Goal: Information Seeking & Learning: Learn about a topic

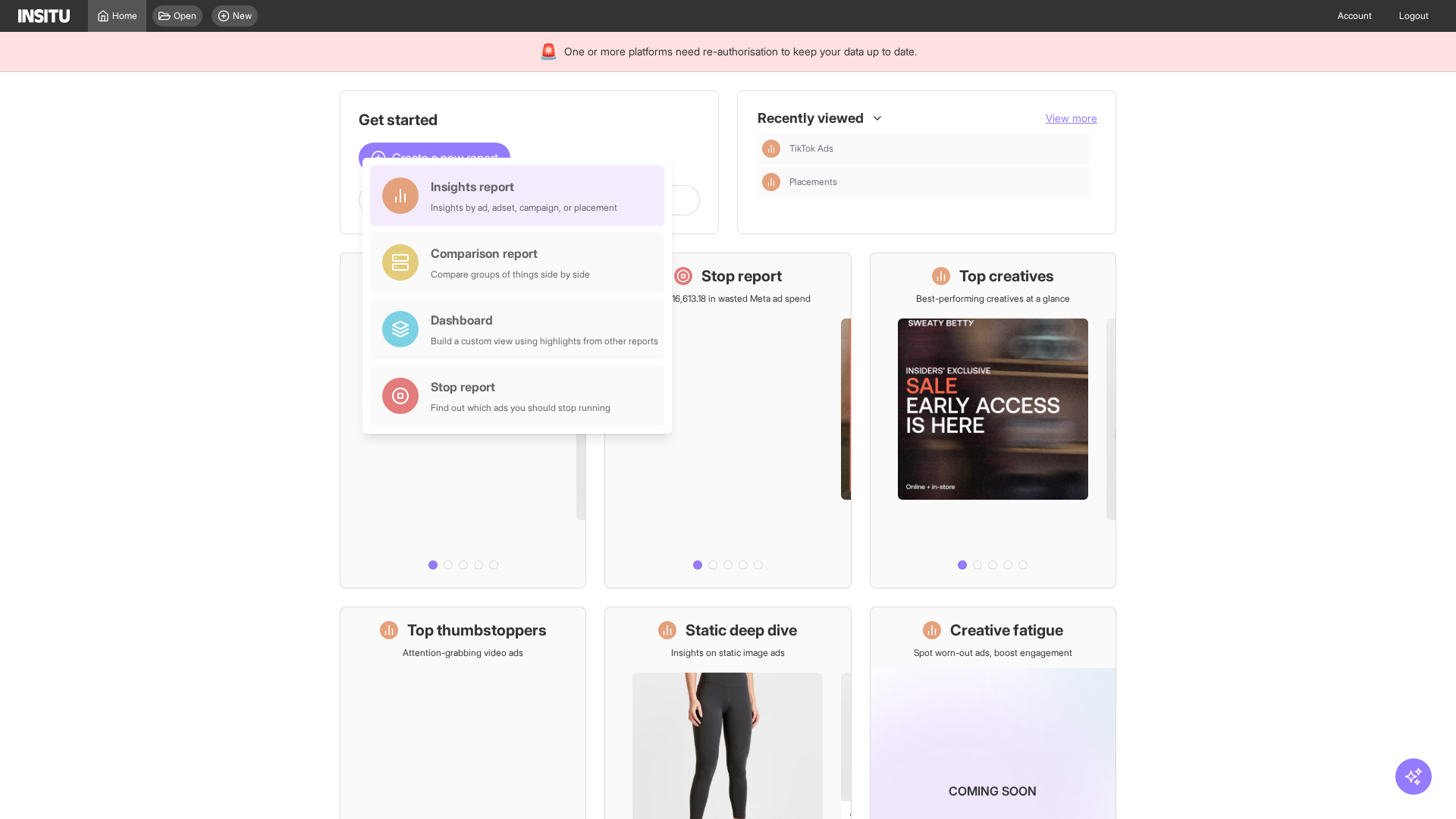
click at [521, 196] on div "Insights report Insights by ad, adset, campaign, or placement" at bounding box center [524, 195] width 187 height 37
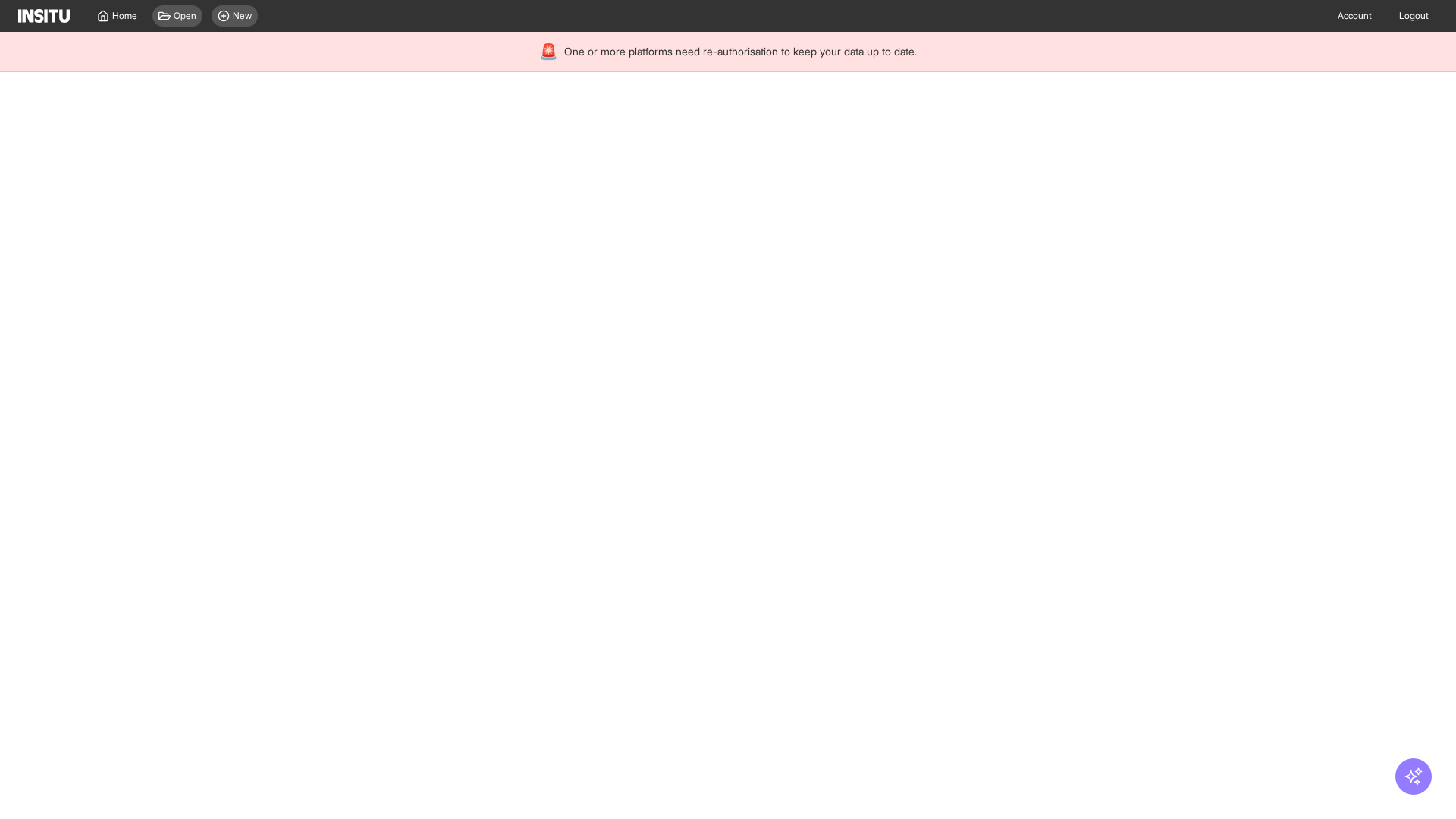
select select "**"
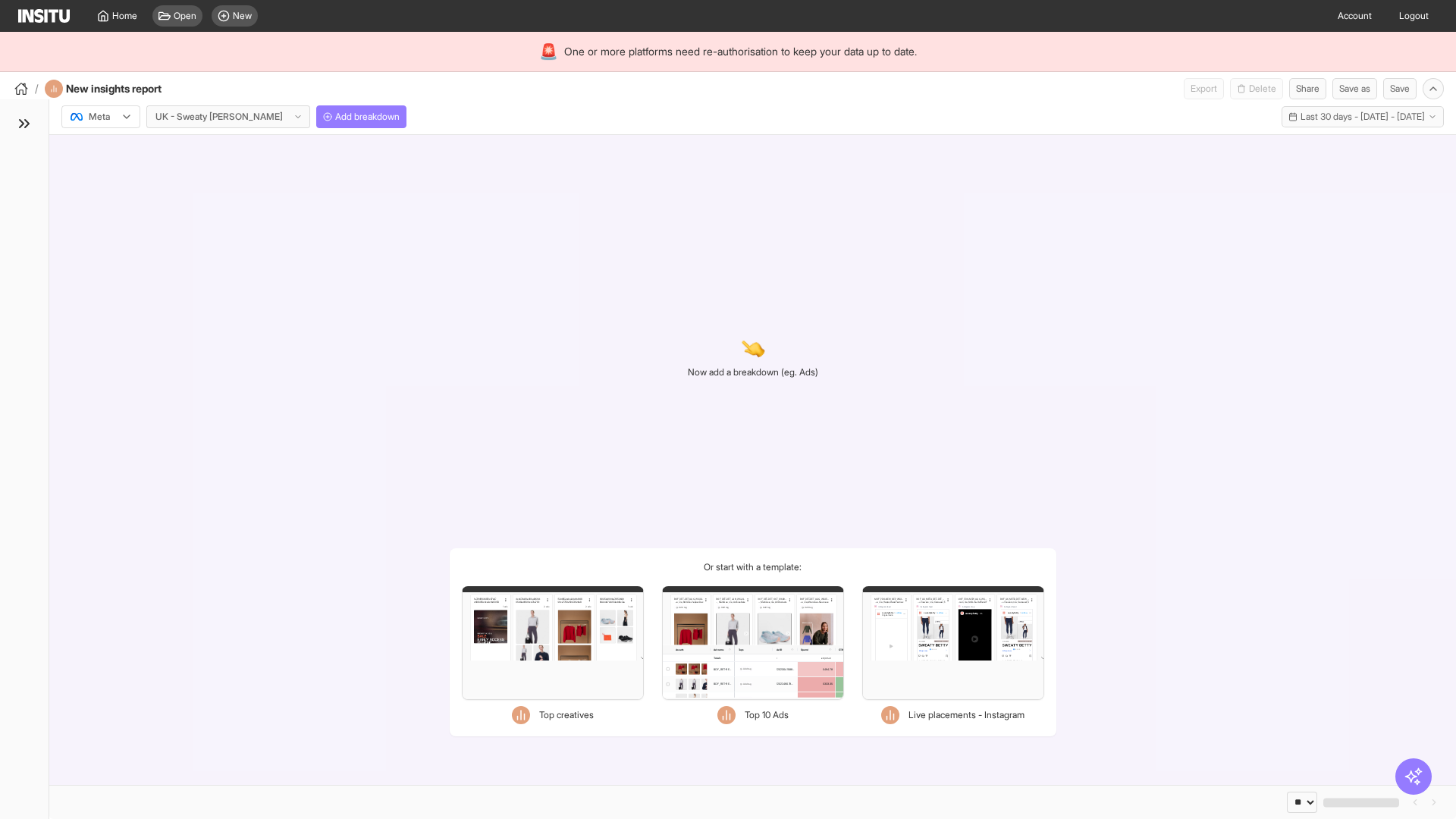
click at [101, 117] on div at bounding box center [90, 117] width 43 height 16
click at [100, 149] on span "Meta" at bounding box center [100, 149] width 20 height 14
click at [335, 117] on span "Add breakdown" at bounding box center [367, 117] width 65 height 12
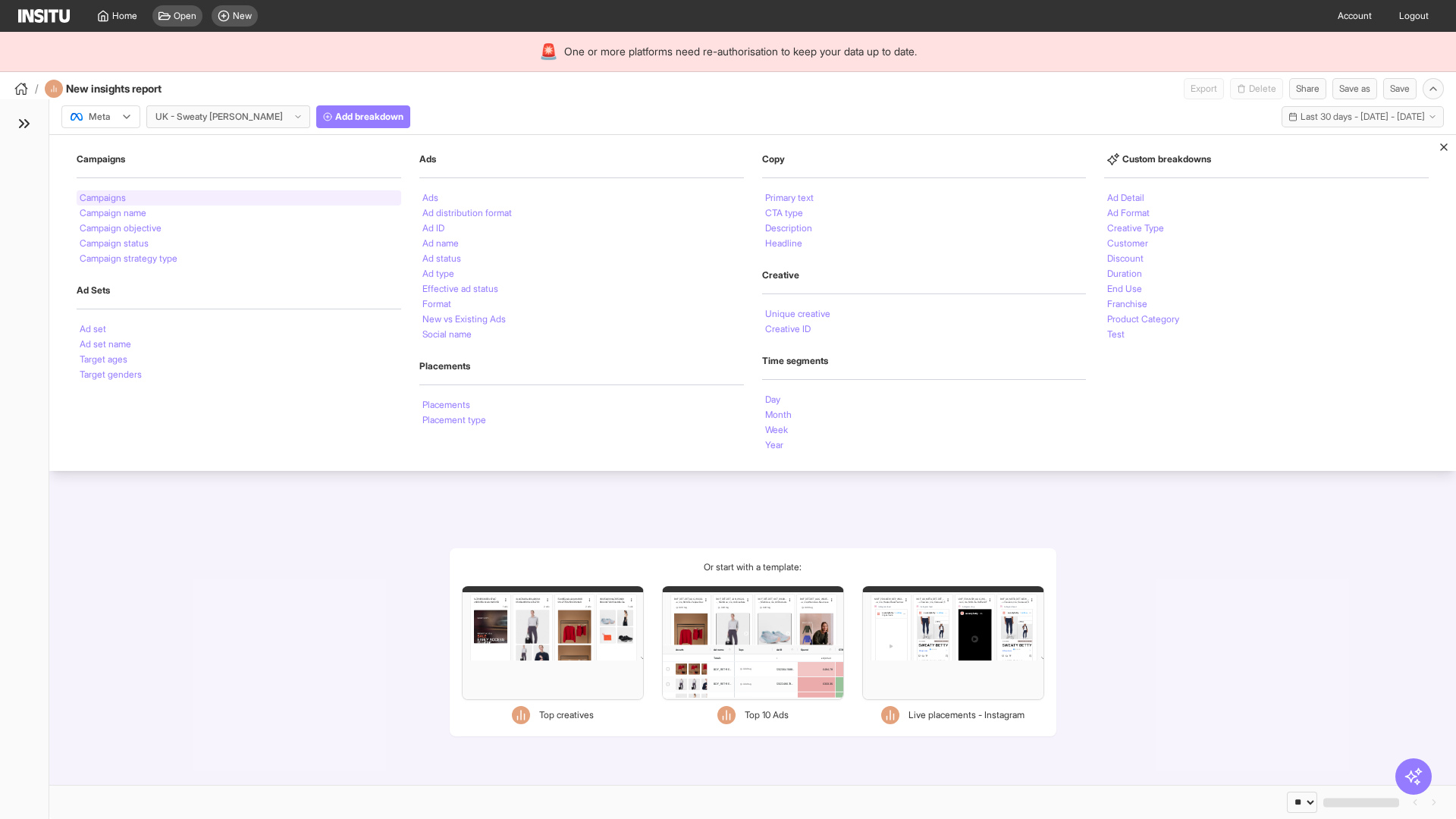
click at [104, 198] on li "Campaigns" at bounding box center [102, 198] width 46 height 9
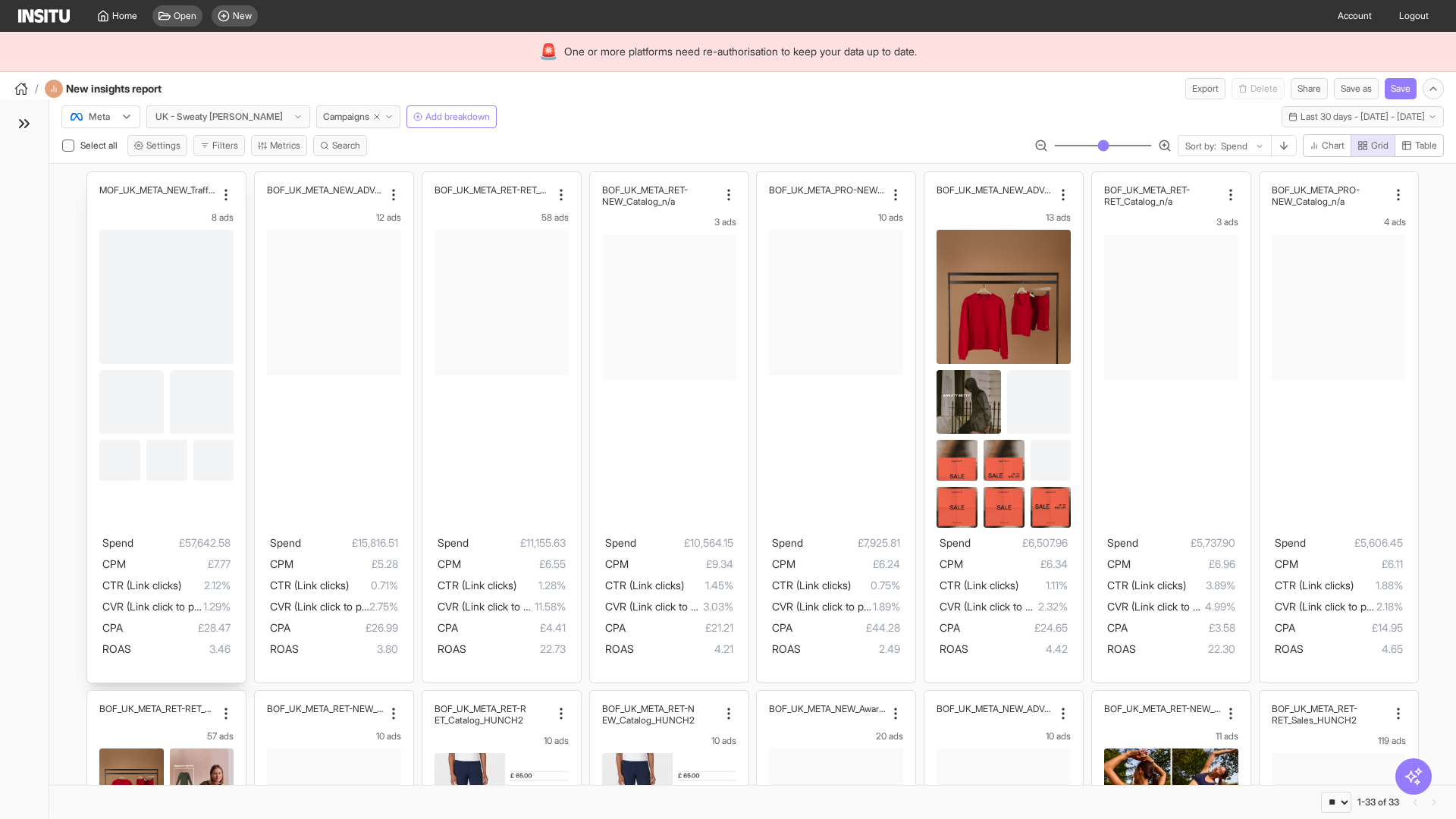
click at [95, 179] on div "MOF_UK_META_NEW_Traffic_July25 8 ads Spend £57,642.58 CPM £7.77 CTR (Link click…" at bounding box center [166, 427] width 159 height 510
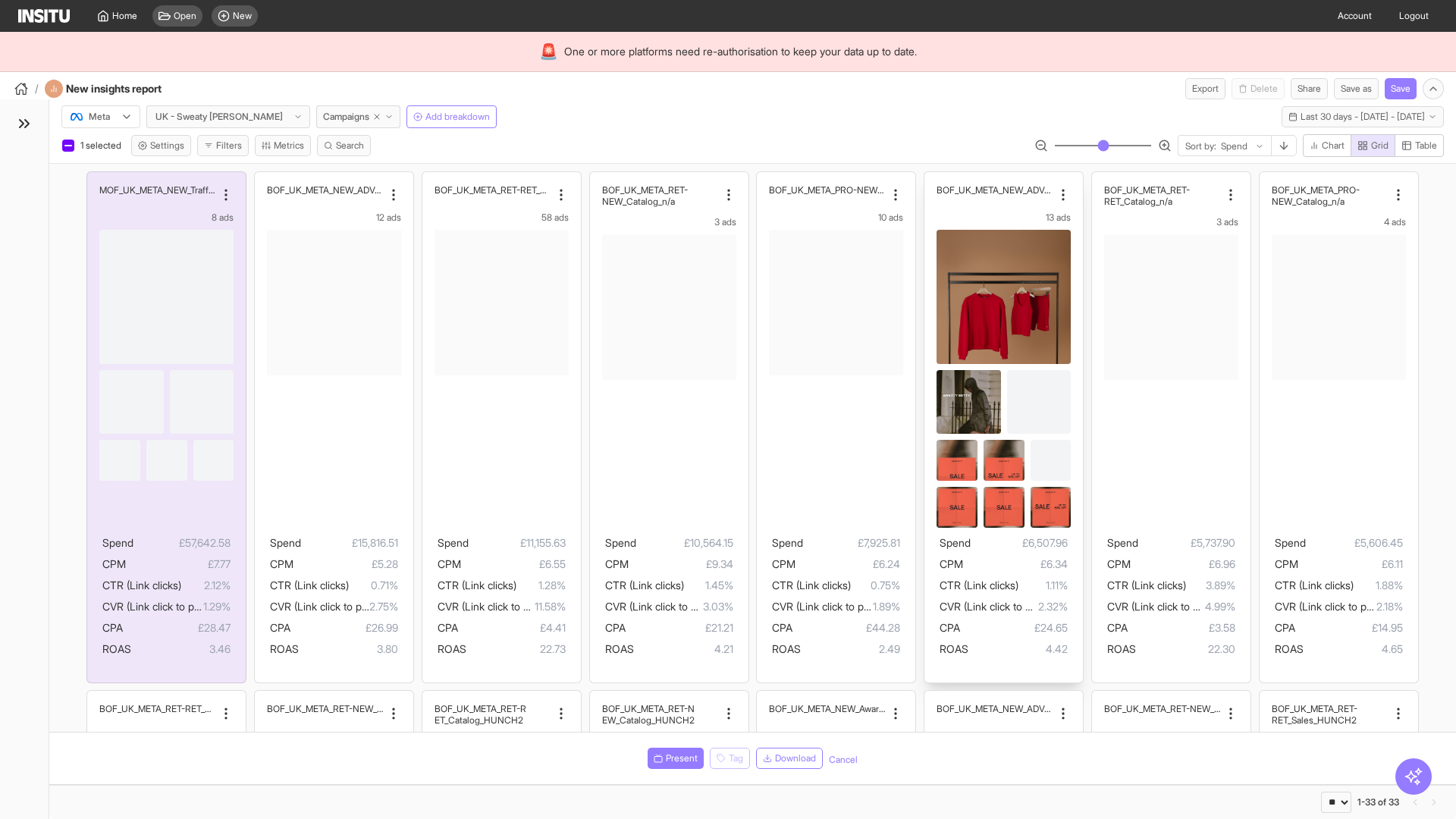
click at [933, 179] on div "BOF_UK_META_NEW_ADV+_BAU2 13 ads Spend £6,507.96 CPM £6.34 CTR (Link clicks) 1.…" at bounding box center [1004, 427] width 159 height 510
